Goal: Information Seeking & Learning: Learn about a topic

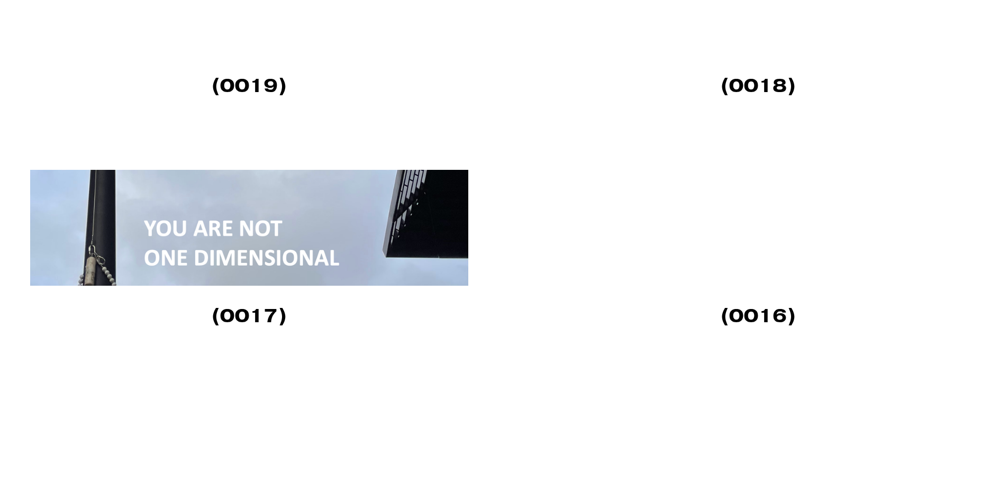
scroll to position [1693, 0]
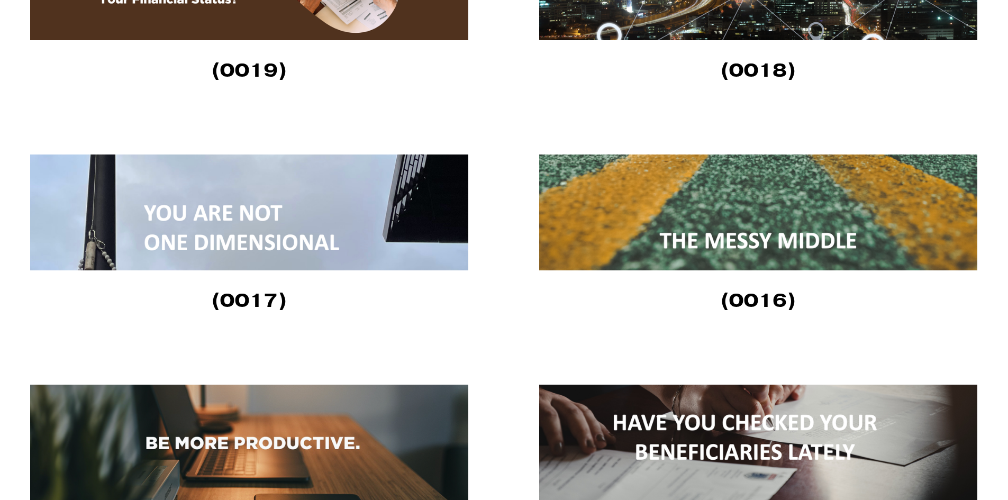
click at [747, 222] on img at bounding box center [758, 212] width 438 height 116
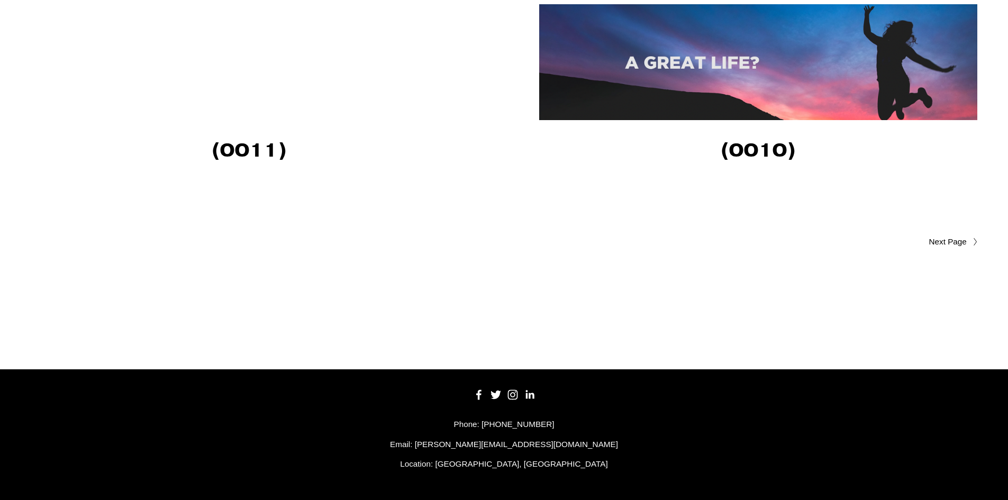
scroll to position [2538, 0]
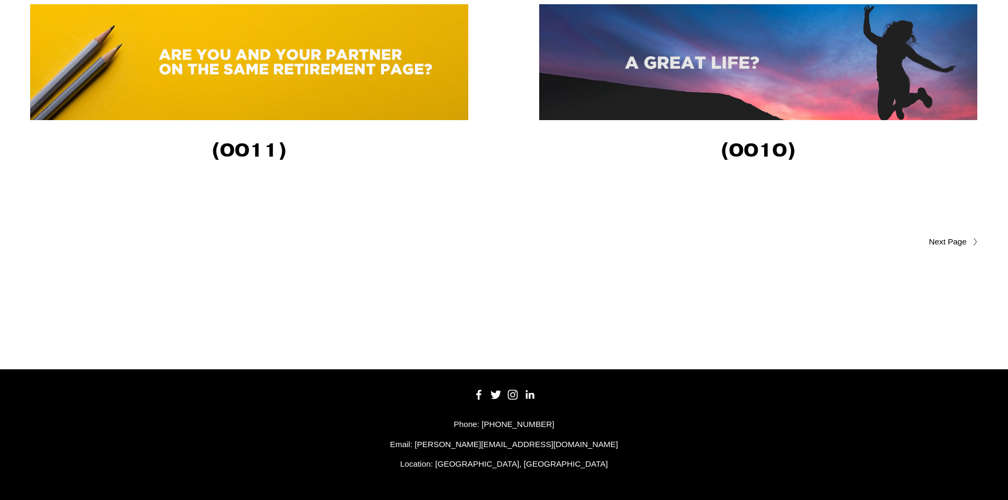
click at [942, 242] on span "Older Posts" at bounding box center [927, 241] width 80 height 13
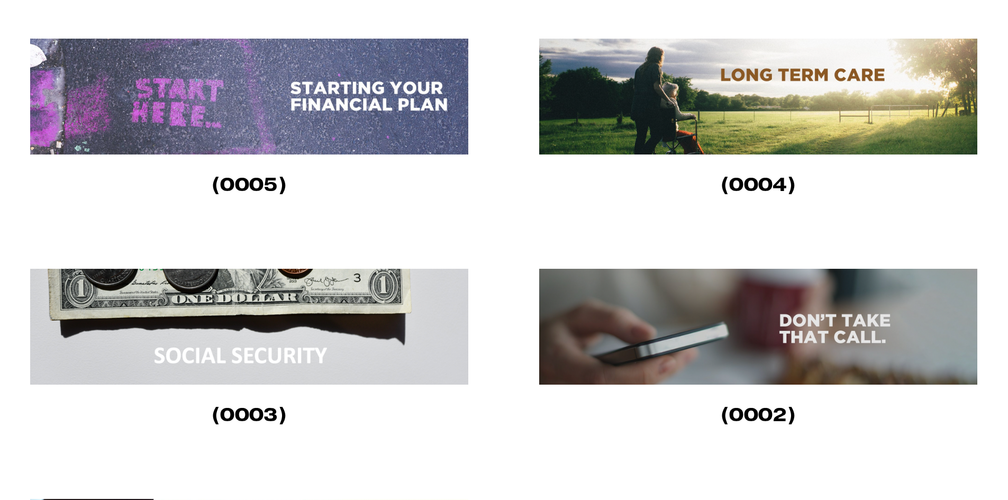
scroll to position [899, 0]
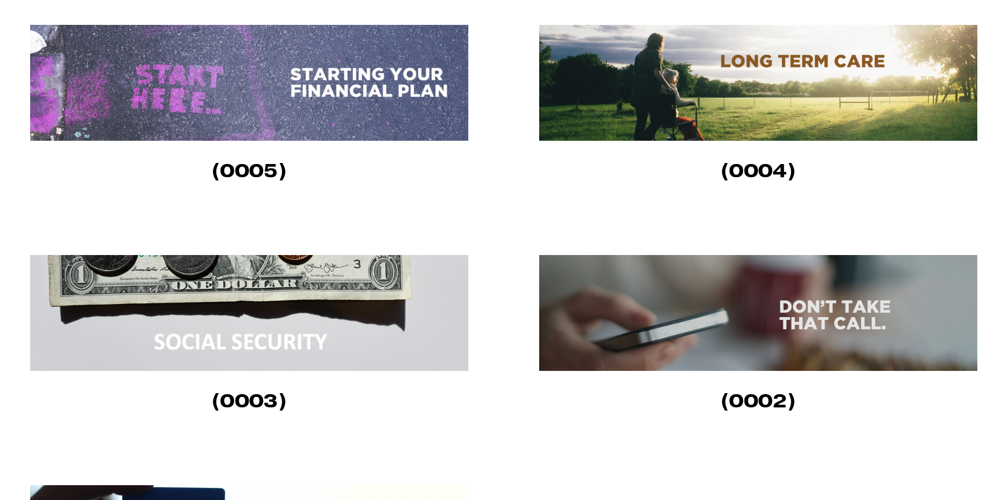
click at [282, 335] on img at bounding box center [249, 313] width 438 height 116
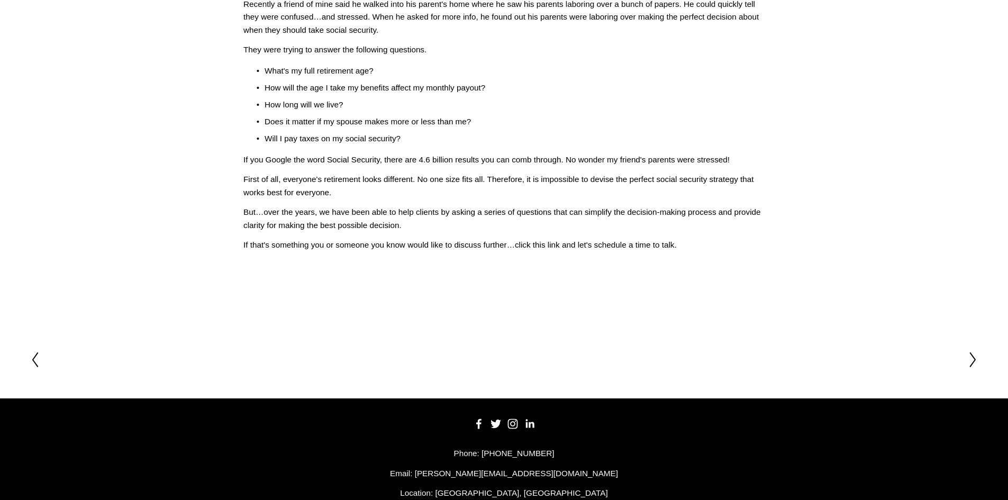
scroll to position [159, 0]
